Goal: Find specific page/section: Find specific page/section

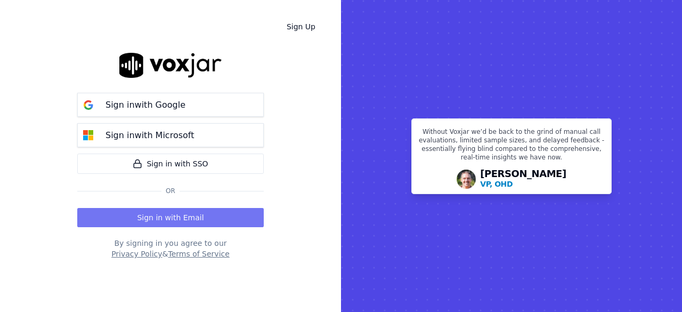
click at [172, 216] on button "Sign in with Email" at bounding box center [170, 217] width 186 height 19
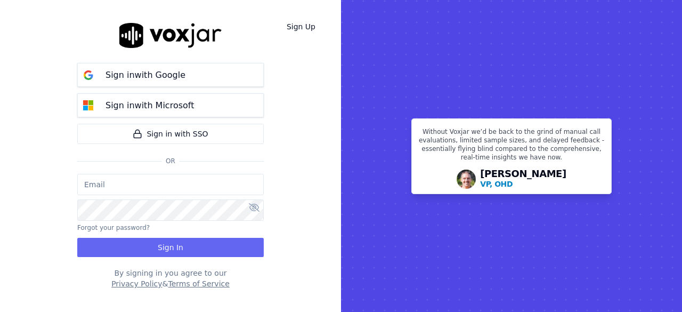
type input "[EMAIL_ADDRESS][DOMAIN_NAME]"
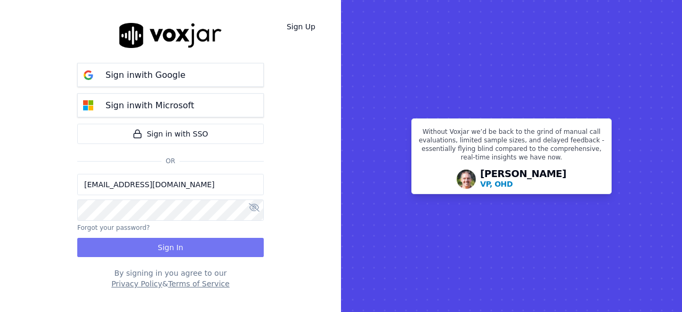
click at [167, 252] on button "Sign In" at bounding box center [170, 247] width 186 height 19
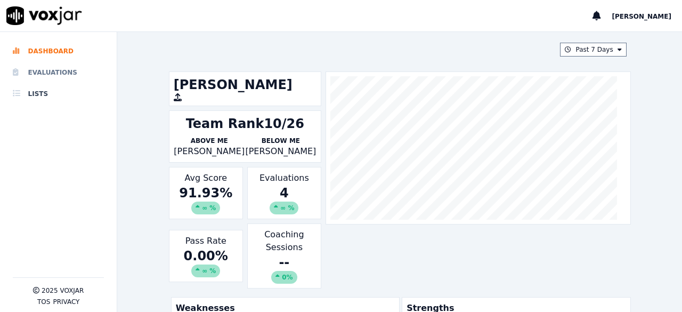
click at [63, 75] on li "Evaluations" at bounding box center [58, 72] width 91 height 21
